Goal: Task Accomplishment & Management: Use online tool/utility

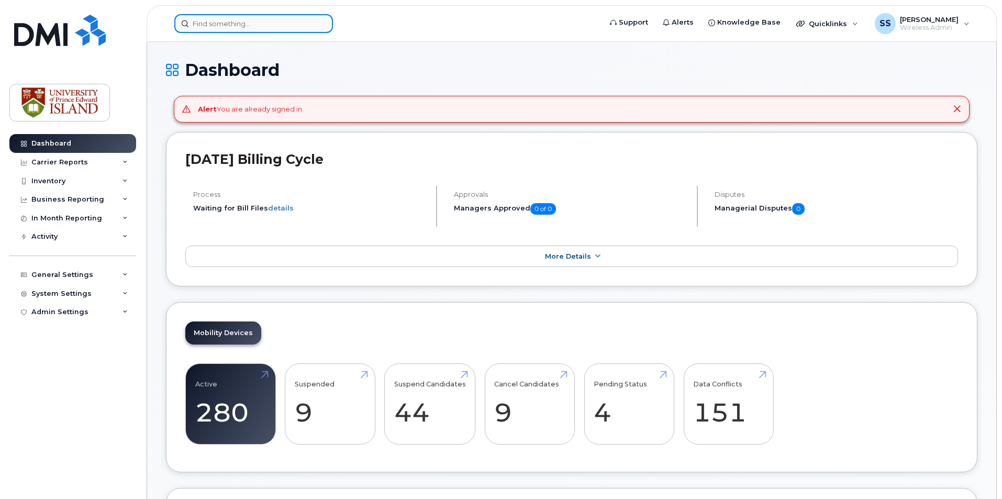
click at [240, 18] on input at bounding box center [253, 23] width 159 height 19
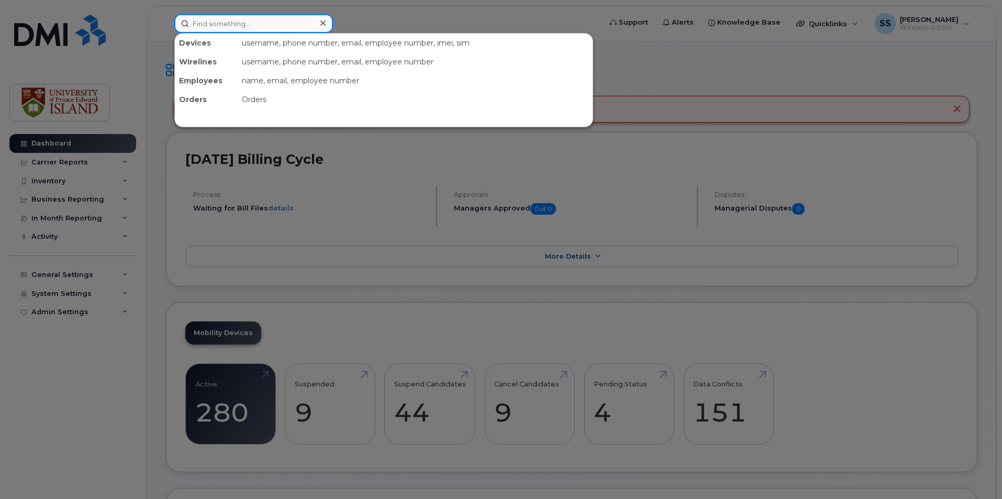
paste input "[PHONE_NUMBER]"
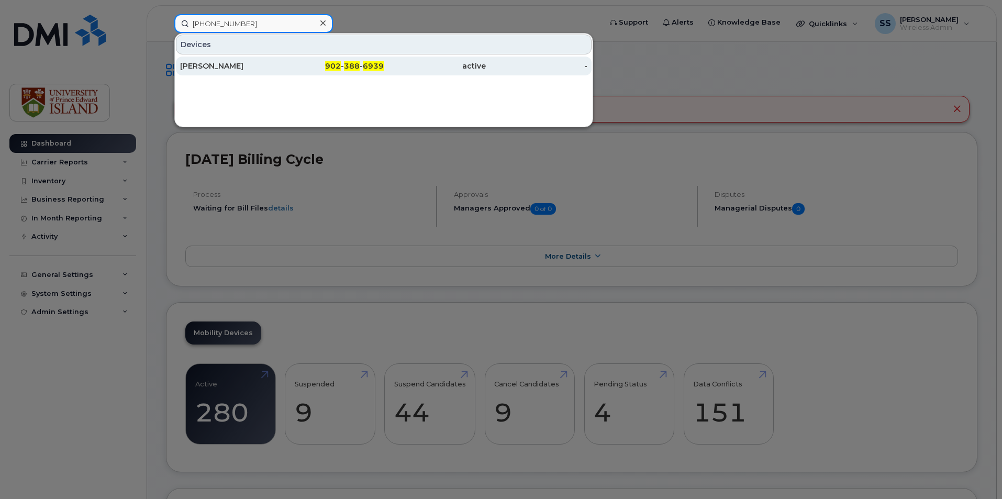
type input "[PHONE_NUMBER]"
click at [248, 63] on div "[PERSON_NAME]" at bounding box center [231, 66] width 102 height 10
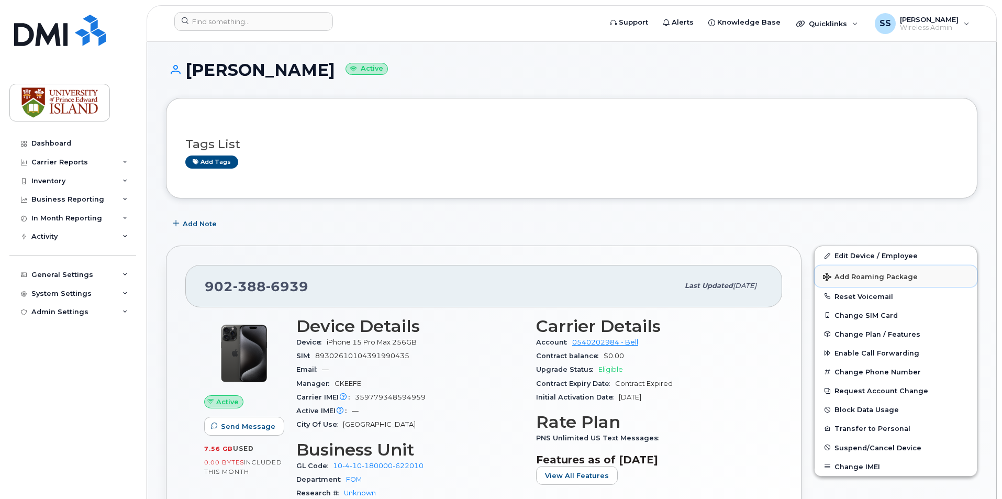
click at [856, 278] on span "Add Roaming Package" at bounding box center [870, 278] width 95 height 10
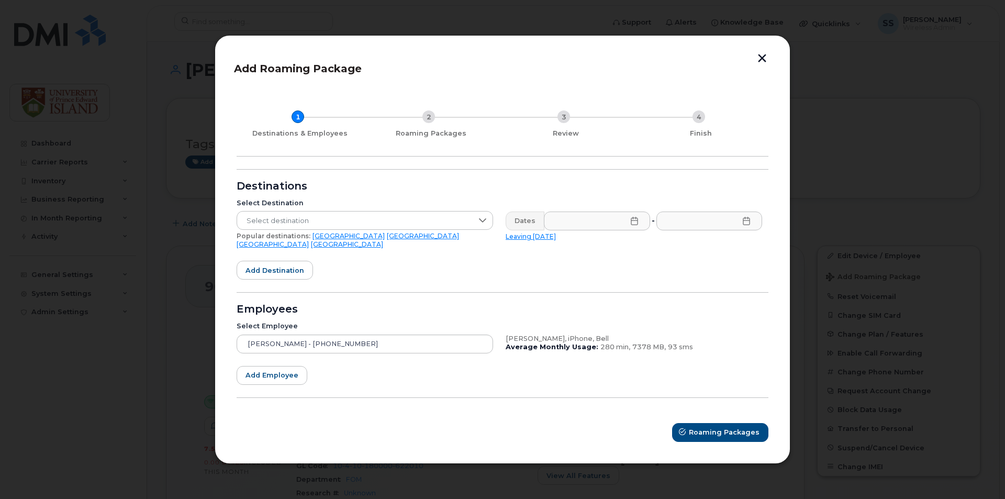
click at [362, 242] on link "United Kingdom" at bounding box center [347, 244] width 72 height 8
click at [531, 224] on div "Dates" at bounding box center [525, 220] width 39 height 19
click at [606, 223] on input "text" at bounding box center [597, 220] width 106 height 19
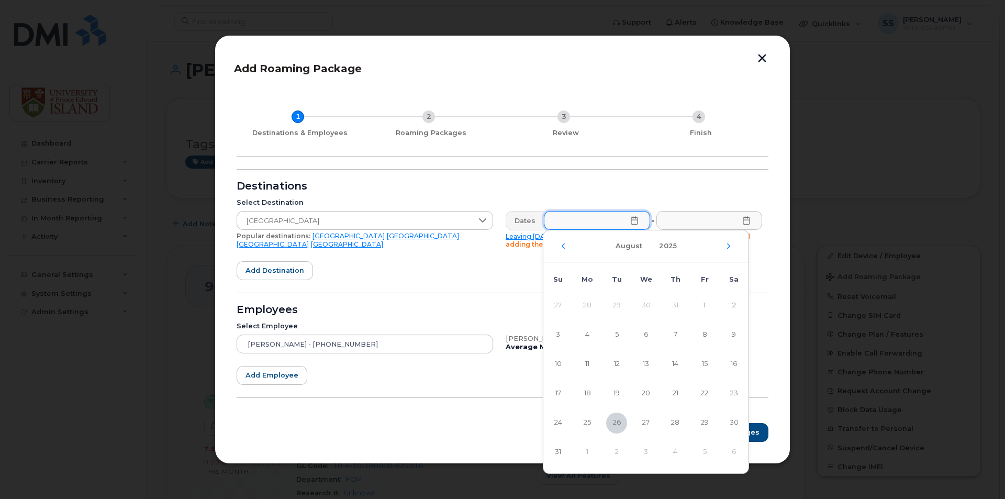
click at [727, 249] on div "August 2025" at bounding box center [645, 246] width 205 height 32
click at [586, 452] on td "1" at bounding box center [587, 452] width 29 height 29
click at [587, 452] on td "1" at bounding box center [587, 452] width 29 height 29
click at [731, 248] on icon "Next Month" at bounding box center [729, 246] width 6 height 8
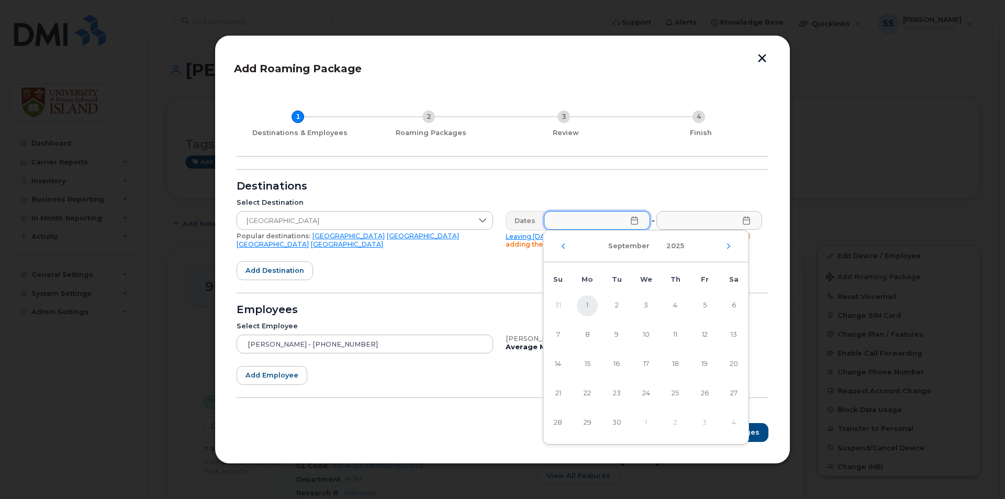
click at [584, 307] on span "1" at bounding box center [587, 305] width 21 height 21
type input "09/01/2025"
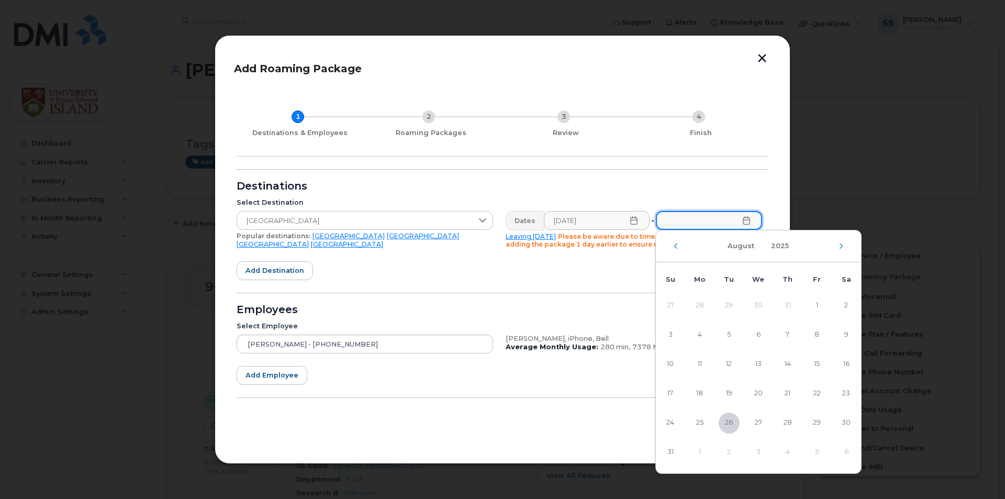
click at [753, 220] on input "text" at bounding box center [709, 220] width 106 height 19
click at [842, 248] on icon "Next Month" at bounding box center [841, 246] width 6 height 8
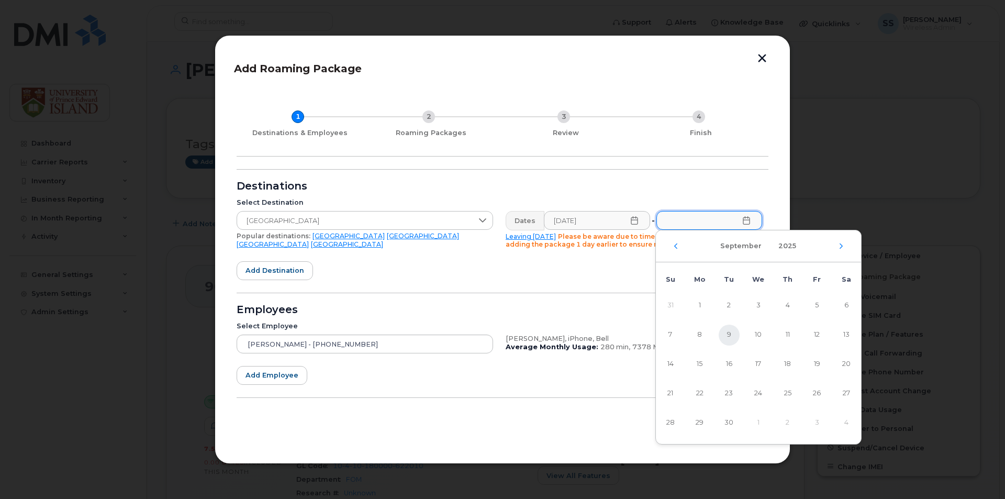
click at [729, 334] on span "9" at bounding box center [729, 335] width 21 height 21
type input "09/09/2025"
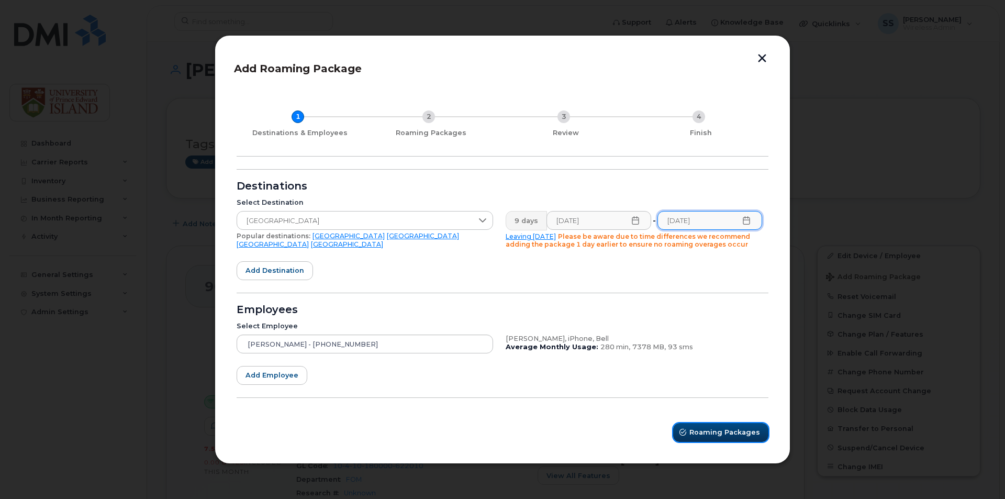
click at [718, 439] on button "Roaming Packages" at bounding box center [720, 432] width 95 height 19
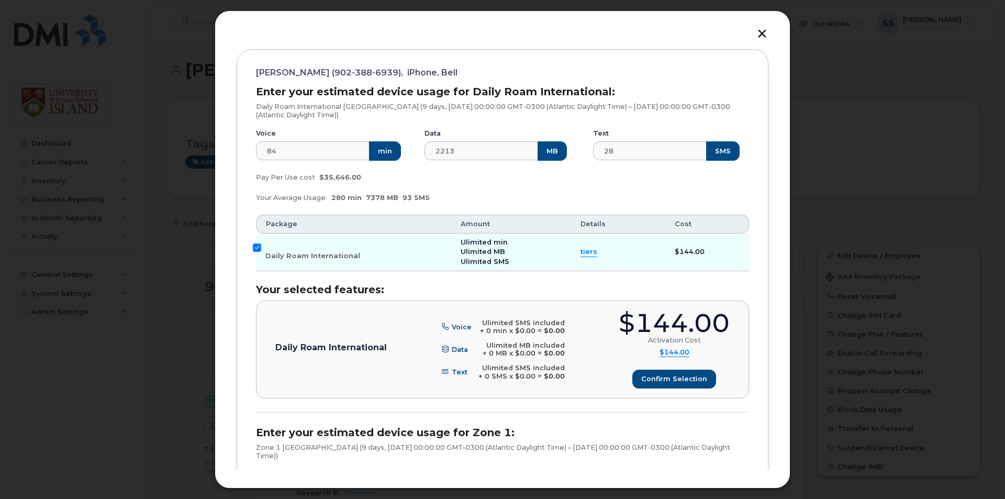
scroll to position [157, 0]
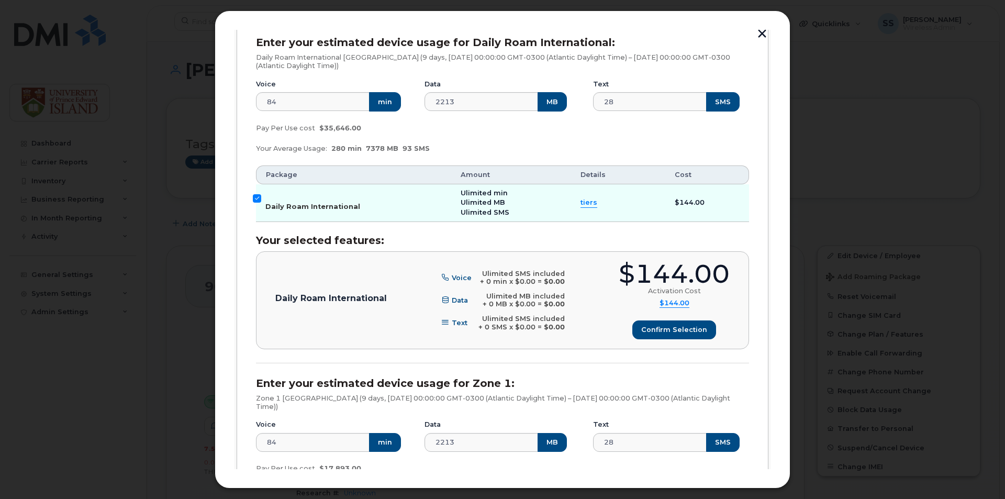
click at [255, 202] on input "Daily Roam International" at bounding box center [257, 198] width 8 height 8
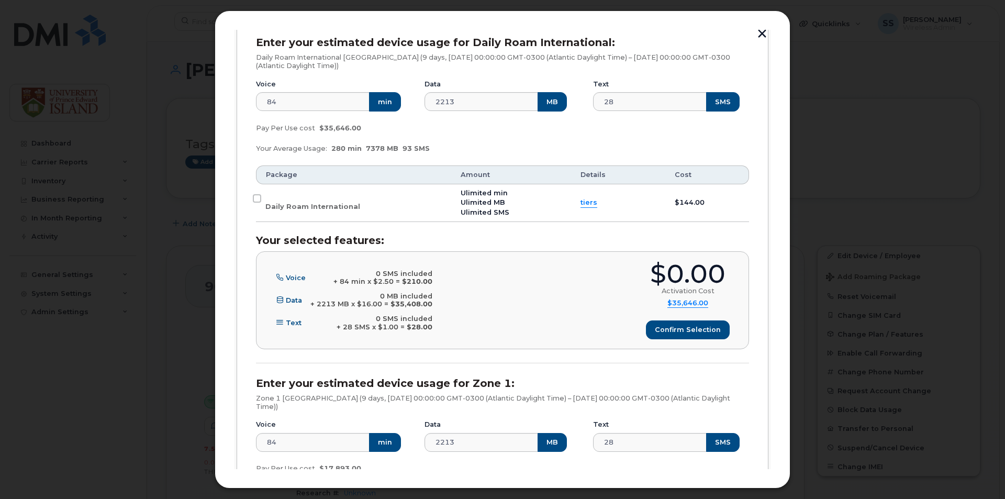
click at [262, 200] on td "Daily Roam International" at bounding box center [353, 203] width 195 height 38
click at [253, 198] on input "Daily Roam International" at bounding box center [257, 198] width 8 height 8
checkbox input "true"
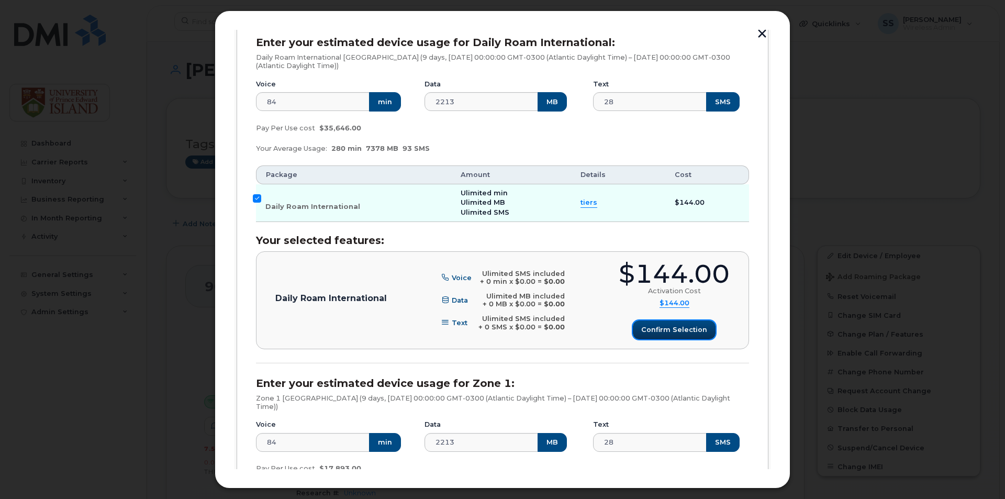
click at [667, 328] on span "Confirm selection" at bounding box center [674, 330] width 66 height 10
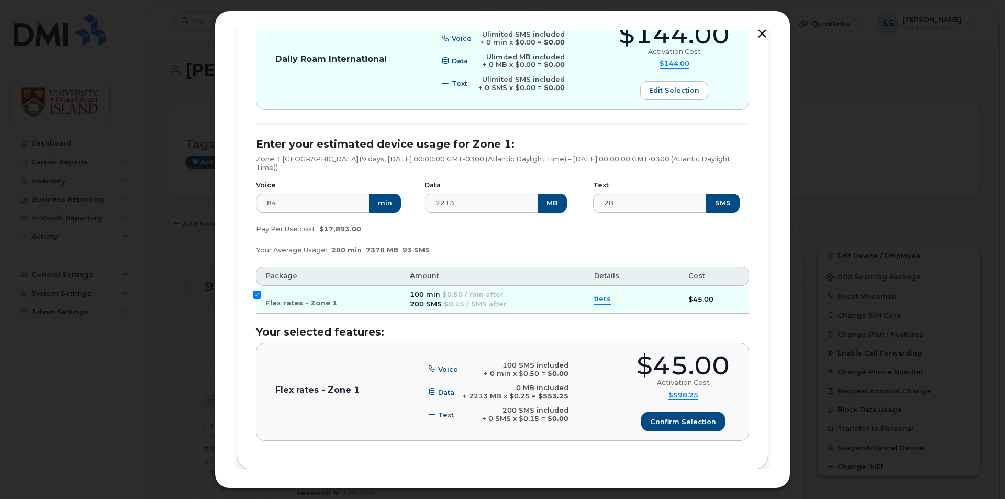
scroll to position [443, 0]
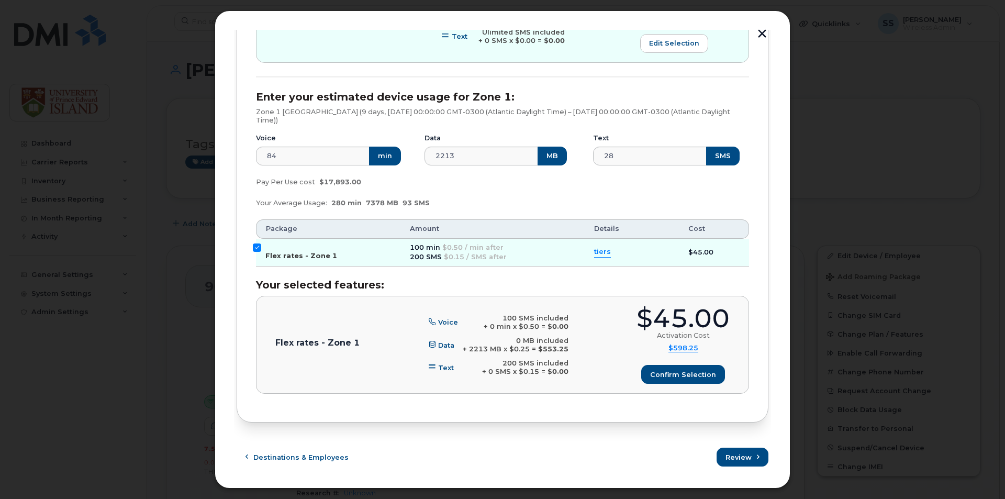
click at [257, 247] on input "Flex rates - Zone 1" at bounding box center [257, 247] width 8 height 8
checkbox input "false"
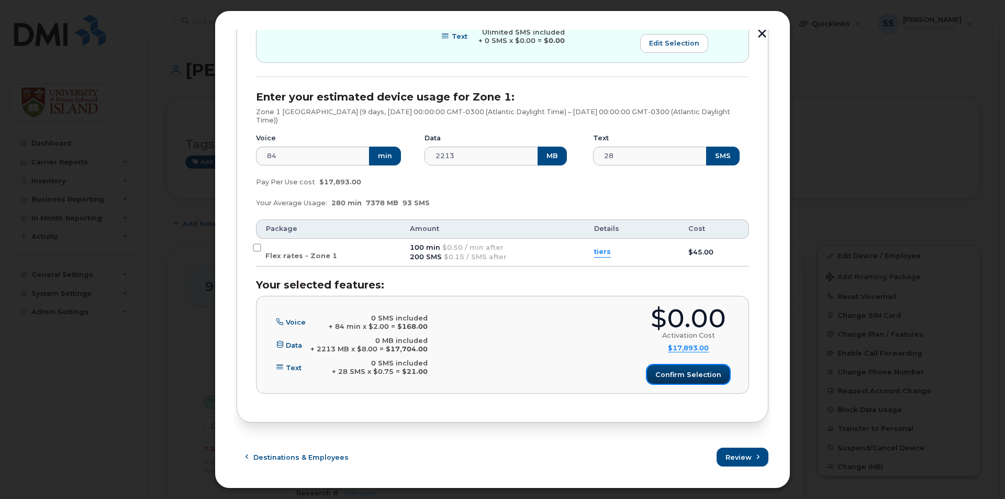
click at [676, 375] on span "Confirm selection" at bounding box center [689, 375] width 66 height 10
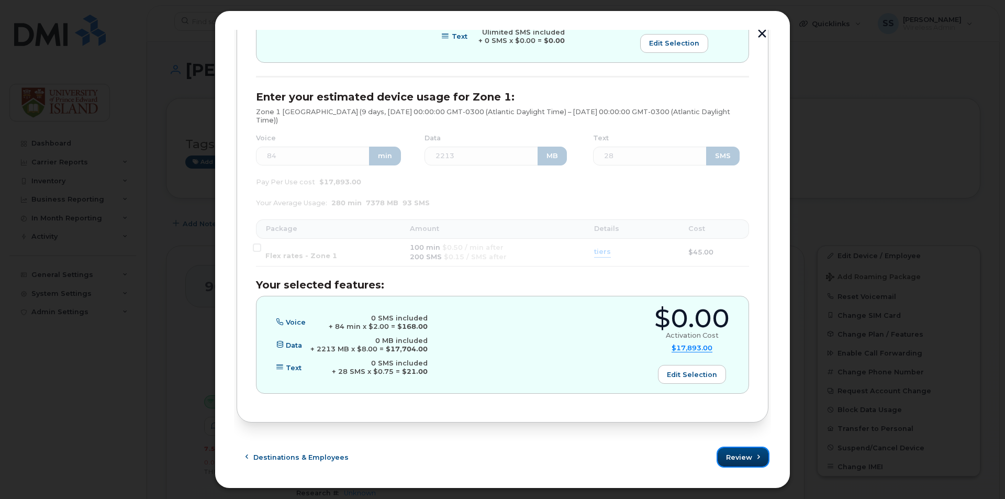
click at [753, 451] on button "Review" at bounding box center [743, 457] width 51 height 19
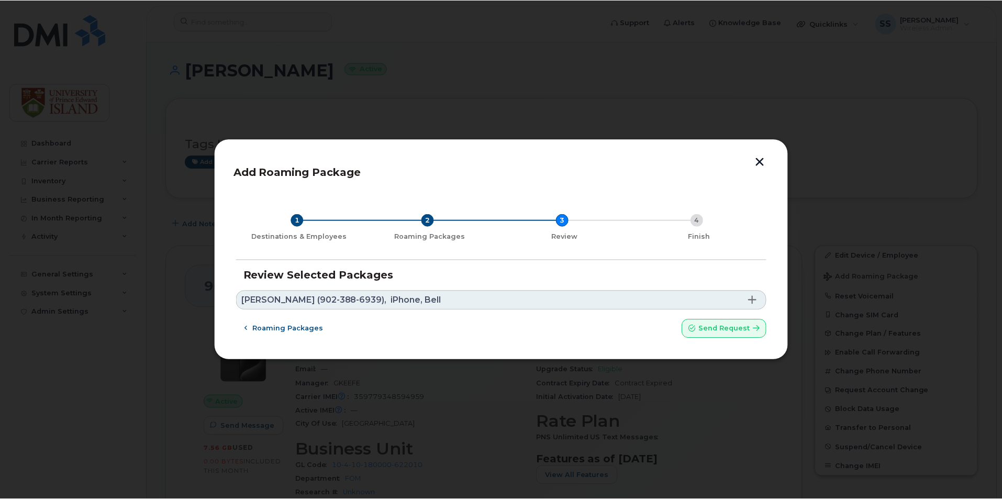
scroll to position [0, 0]
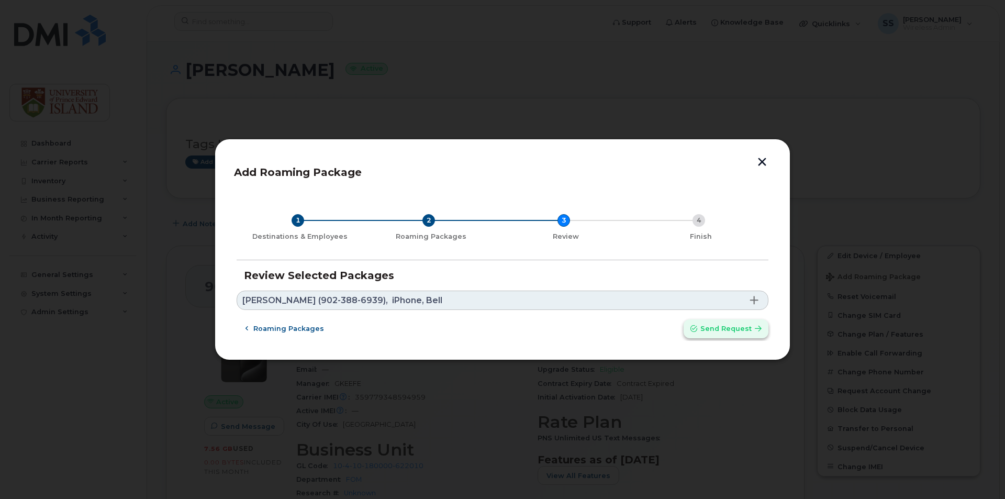
click at [746, 332] on span "Send request" at bounding box center [726, 329] width 51 height 10
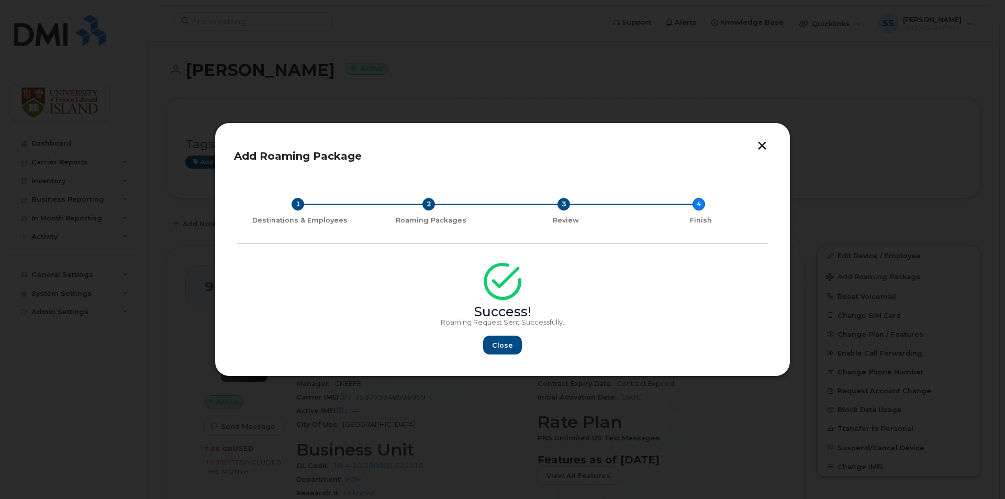
click at [759, 149] on button "button" at bounding box center [762, 146] width 16 height 11
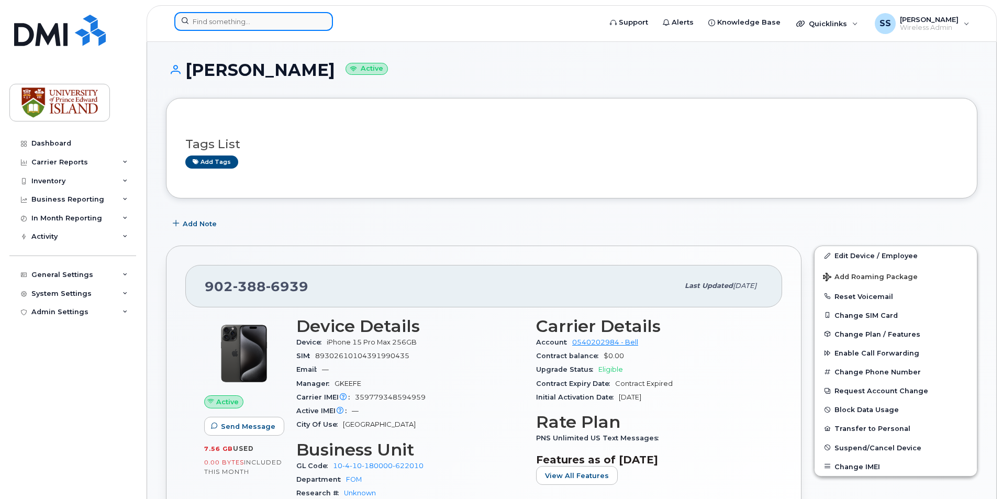
click at [298, 18] on input at bounding box center [253, 21] width 159 height 19
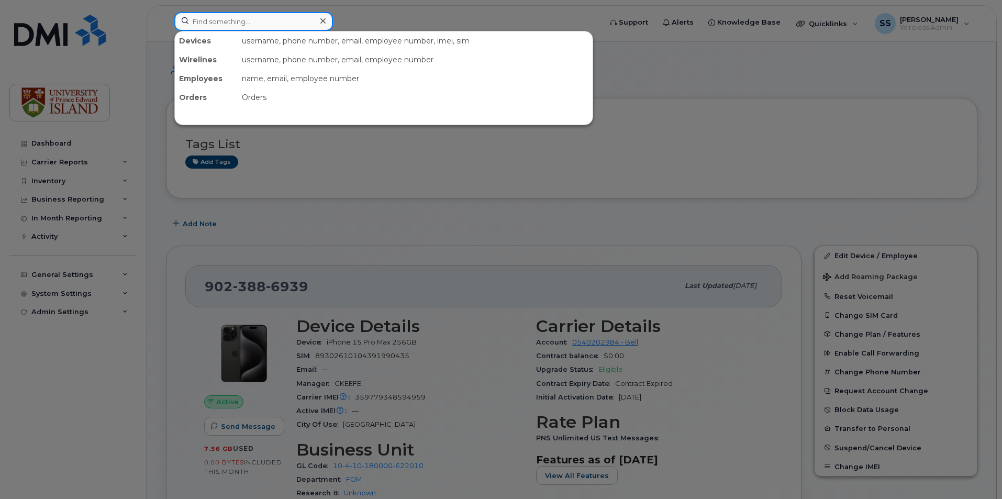
paste input "902 218 8593"
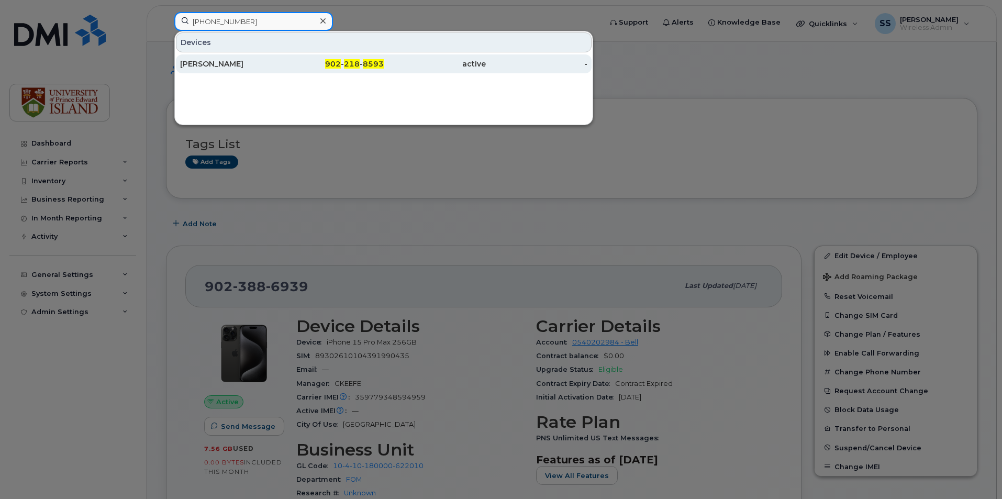
type input "902 218 8593"
click at [265, 68] on div "Marilyn Barrett" at bounding box center [231, 64] width 102 height 10
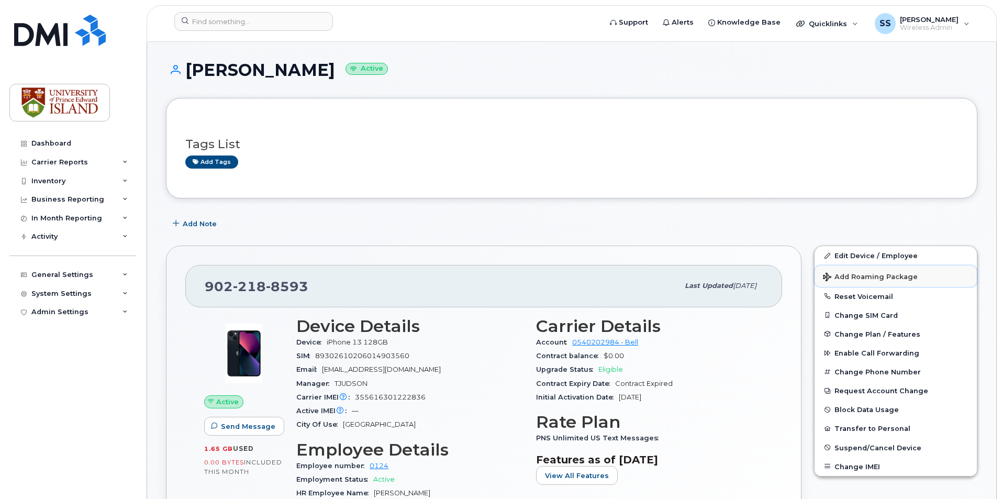
click at [878, 272] on button "Add Roaming Package" at bounding box center [896, 275] width 162 height 21
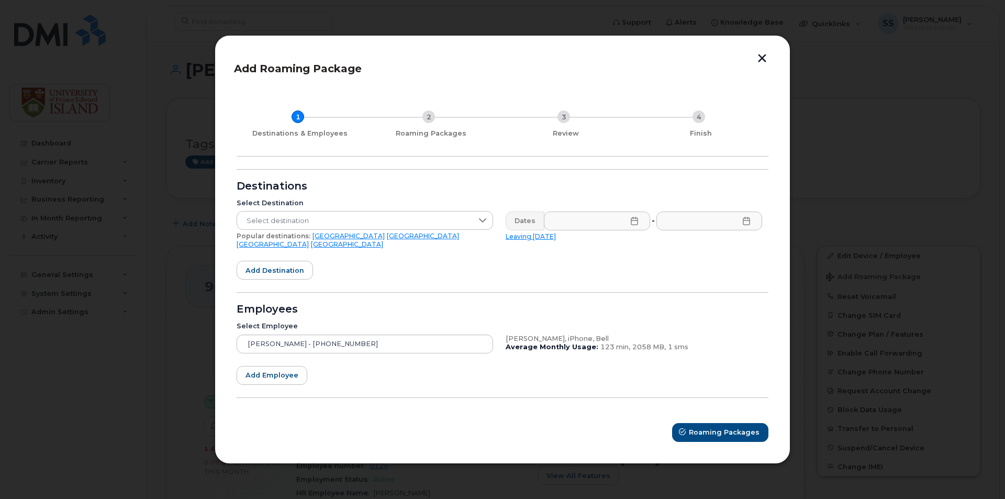
click at [368, 242] on link "United Kingdom" at bounding box center [347, 244] width 72 height 8
click at [525, 223] on div "Dates" at bounding box center [525, 220] width 39 height 19
click at [635, 225] on icon at bounding box center [634, 220] width 7 height 8
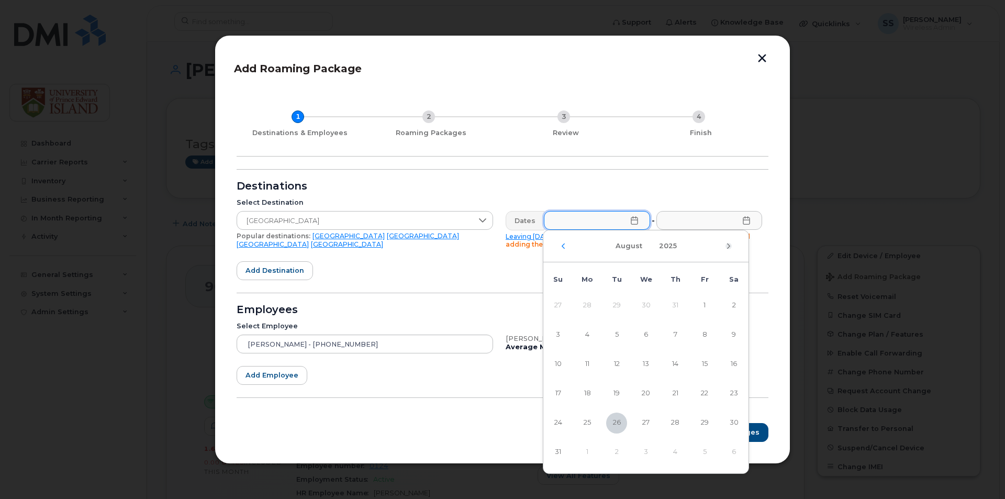
click at [726, 247] on icon "Next Month" at bounding box center [729, 246] width 6 height 8
click at [585, 304] on span "1" at bounding box center [587, 305] width 21 height 21
type input "09/01/2025"
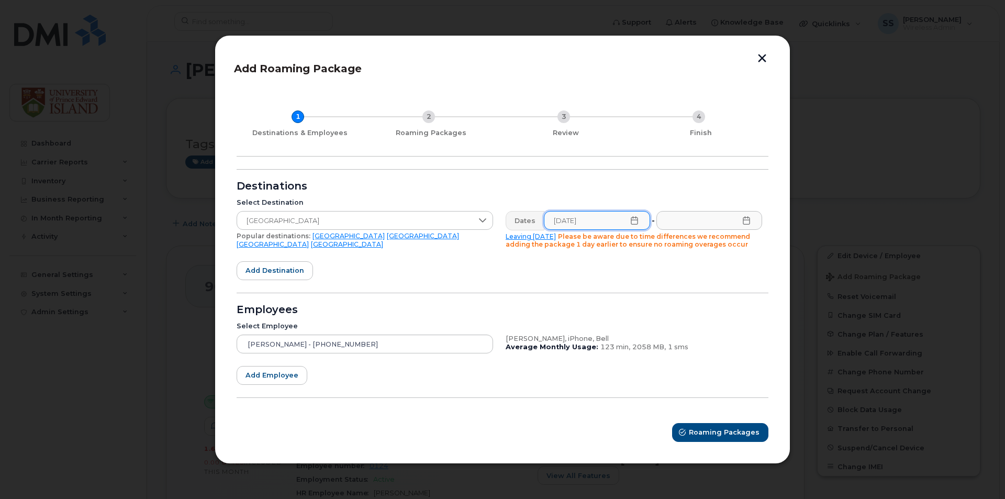
click at [746, 223] on icon at bounding box center [746, 220] width 8 height 8
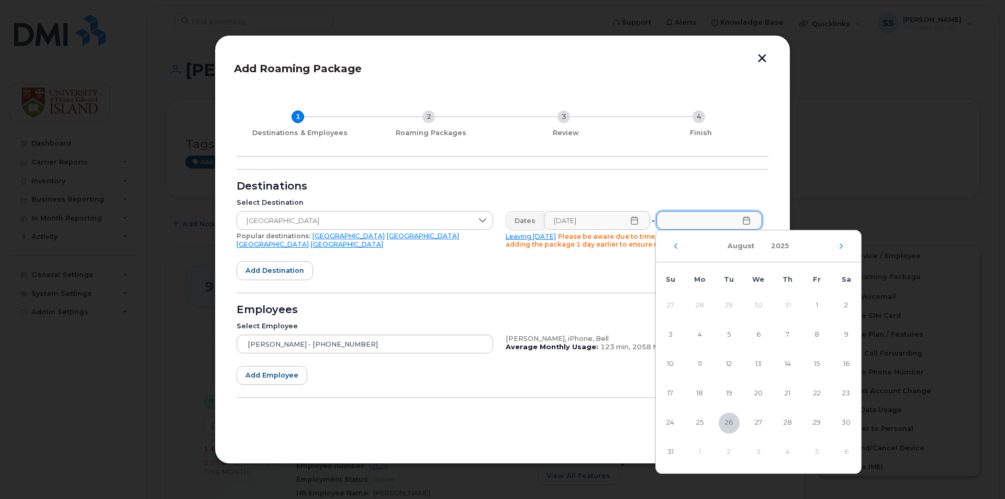
click at [839, 249] on div "August 2025" at bounding box center [758, 246] width 205 height 32
click at [839, 243] on icon "Next Month" at bounding box center [841, 246] width 6 height 8
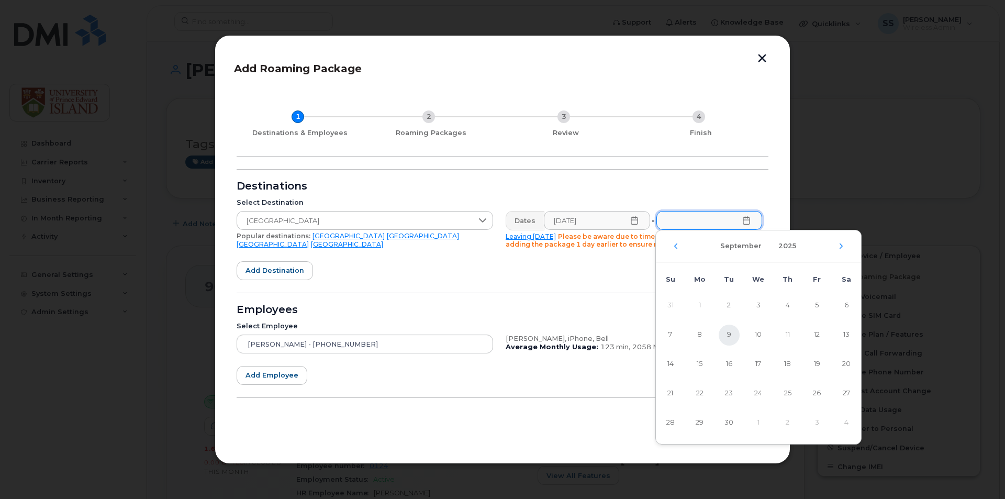
click at [728, 336] on span "9" at bounding box center [729, 335] width 21 height 21
type input "09/09/2025"
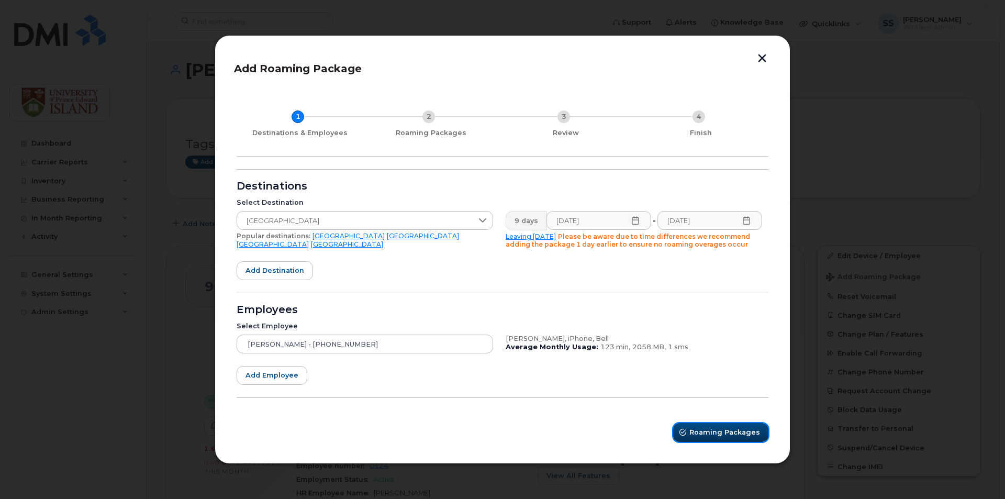
click at [704, 438] on button "Roaming Packages" at bounding box center [720, 432] width 95 height 19
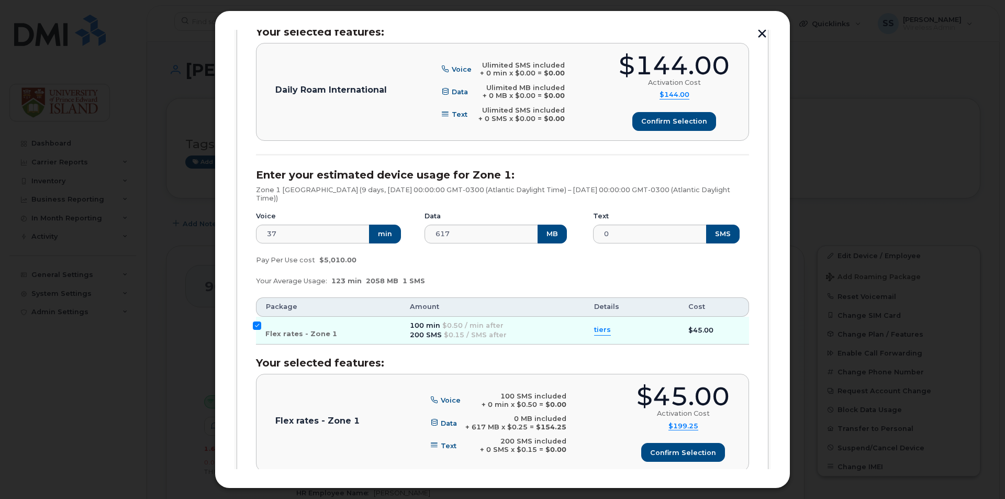
scroll to position [443, 0]
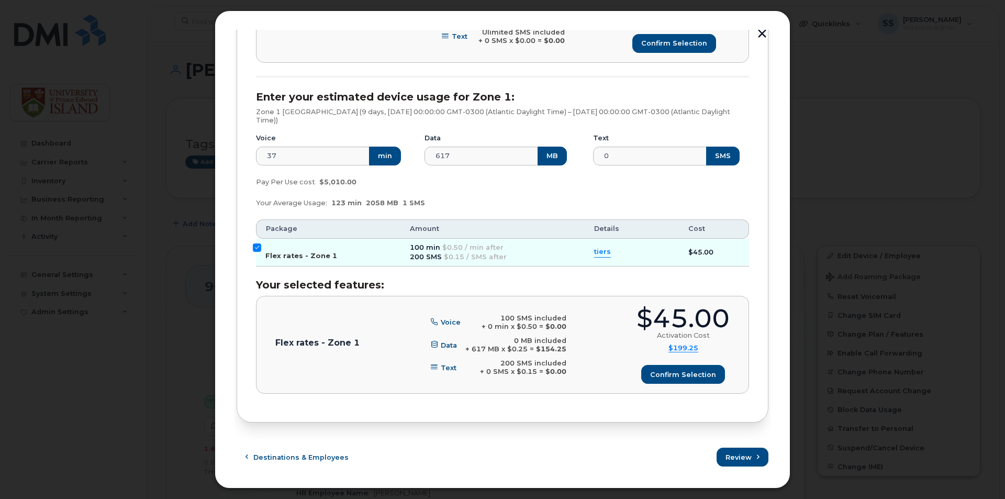
click at [258, 247] on input "Flex rates - Zone 1" at bounding box center [257, 247] width 8 height 8
checkbox input "false"
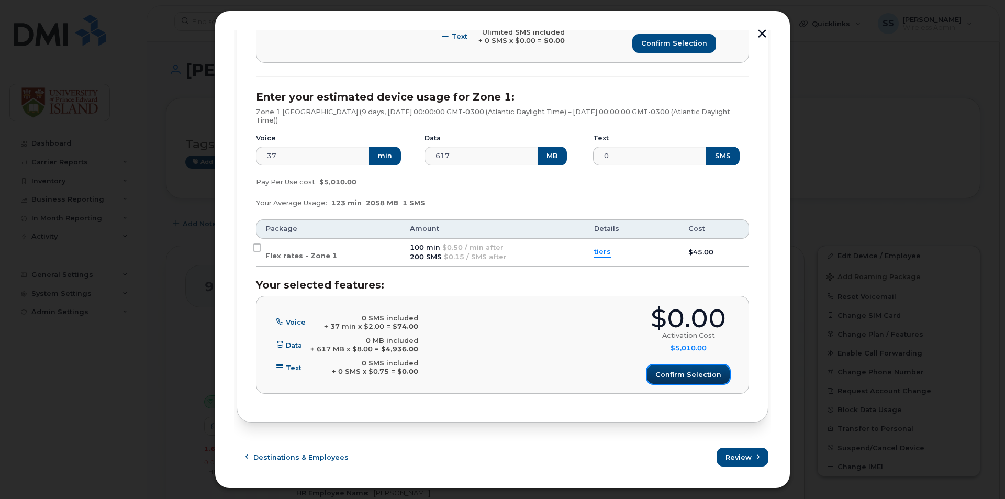
click at [692, 374] on span "Confirm selection" at bounding box center [689, 375] width 66 height 10
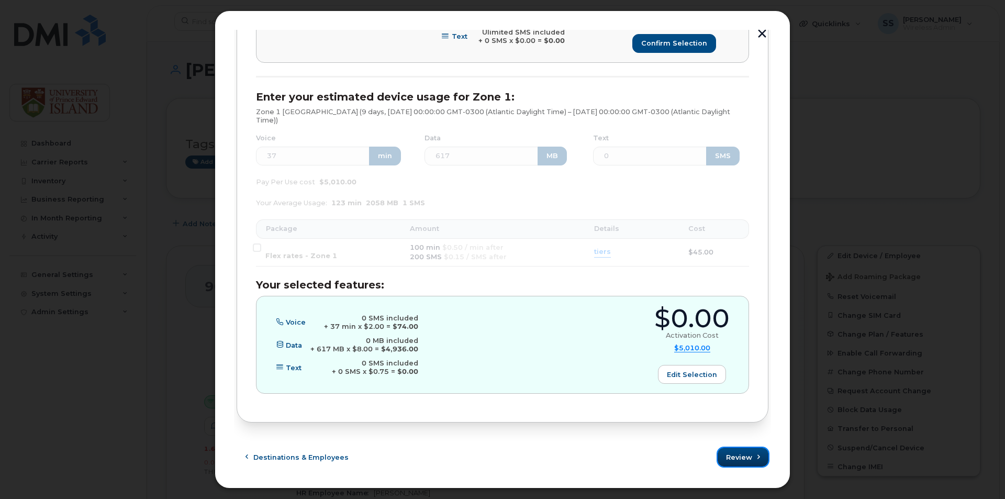
click at [732, 452] on span "Review" at bounding box center [739, 457] width 26 height 10
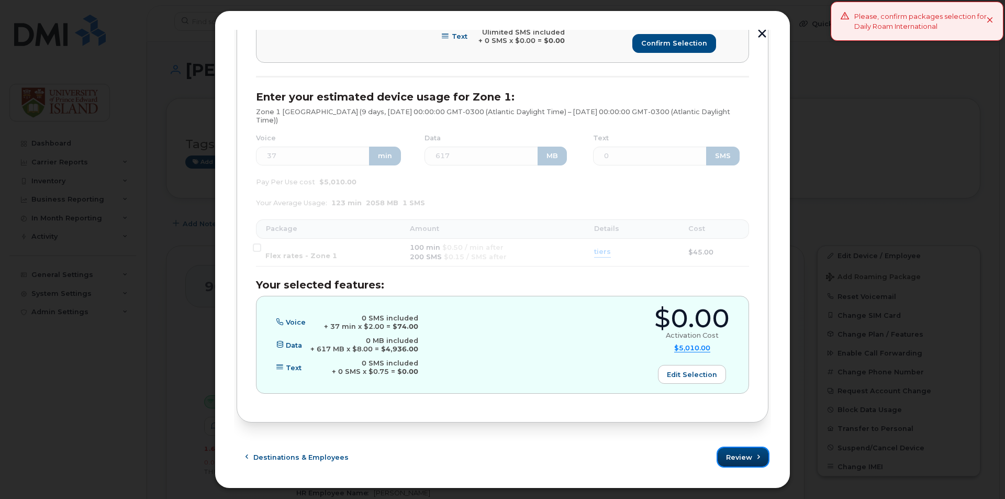
scroll to position [234, 0]
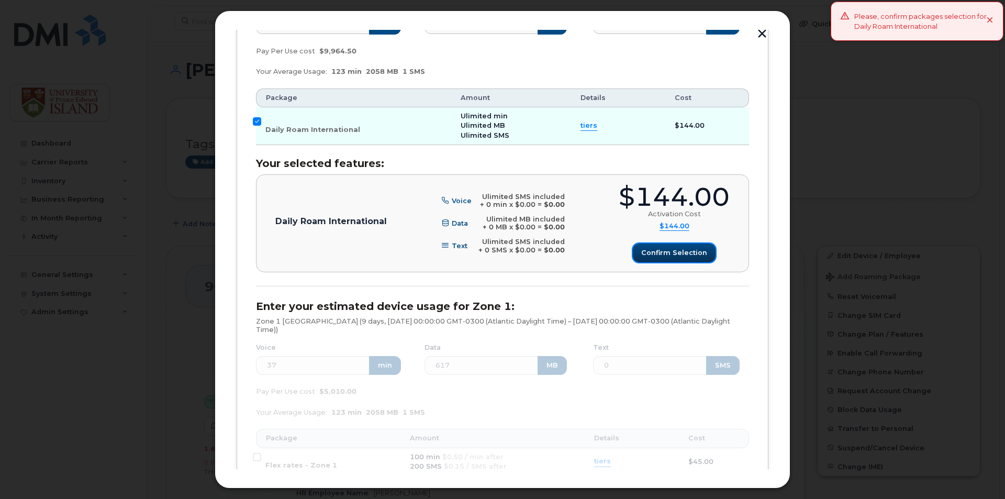
click at [656, 258] on button "Confirm selection" at bounding box center [674, 252] width 83 height 19
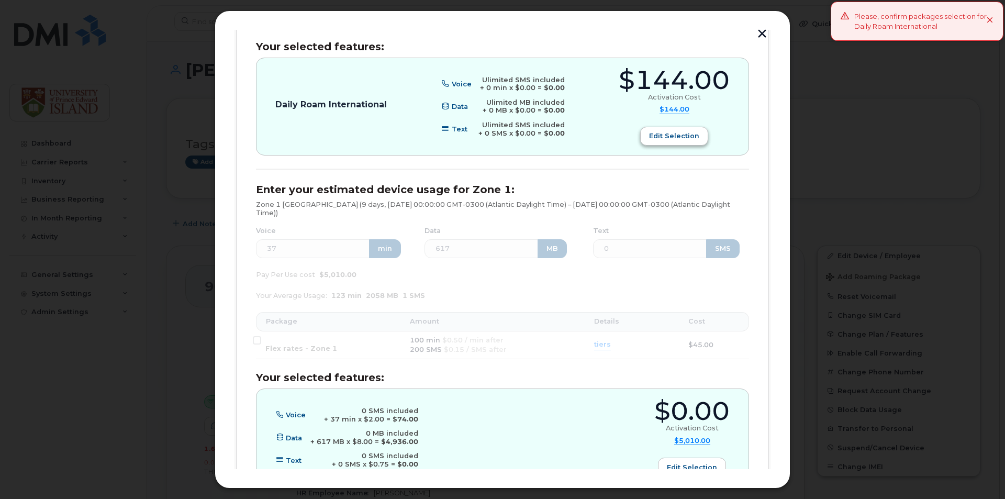
scroll to position [443, 0]
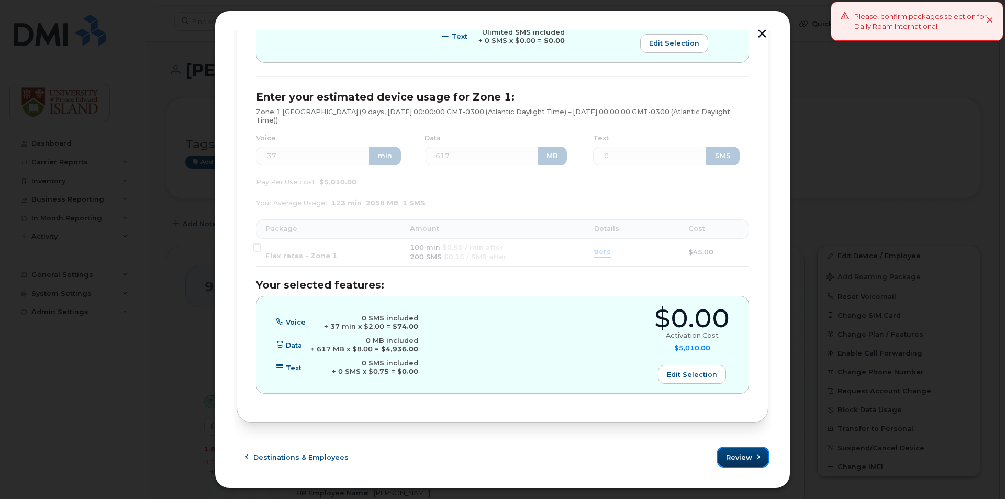
click at [732, 456] on span "Review" at bounding box center [739, 457] width 26 height 10
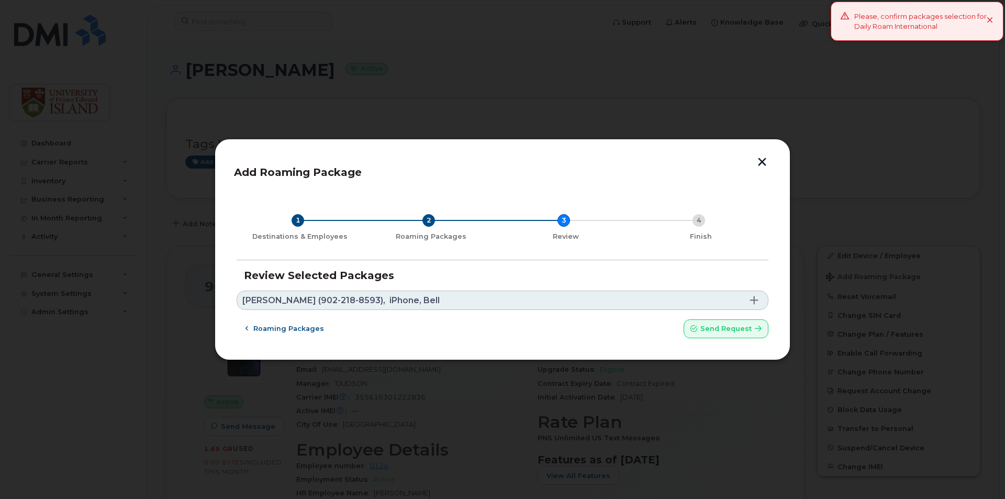
scroll to position [0, 0]
click at [719, 329] on span "Send request" at bounding box center [726, 329] width 51 height 10
